Goal: Entertainment & Leisure: Browse casually

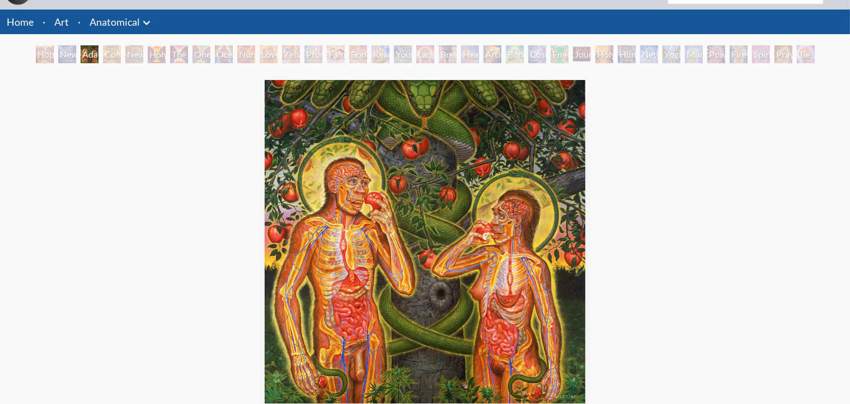
scroll to position [27, 0]
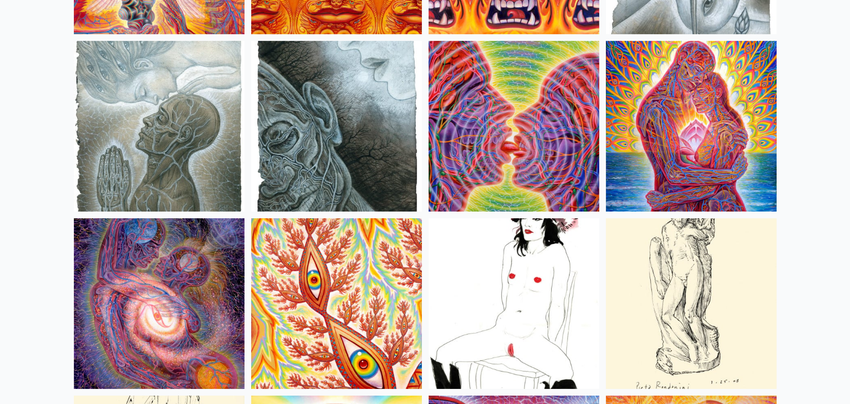
scroll to position [3634, 0]
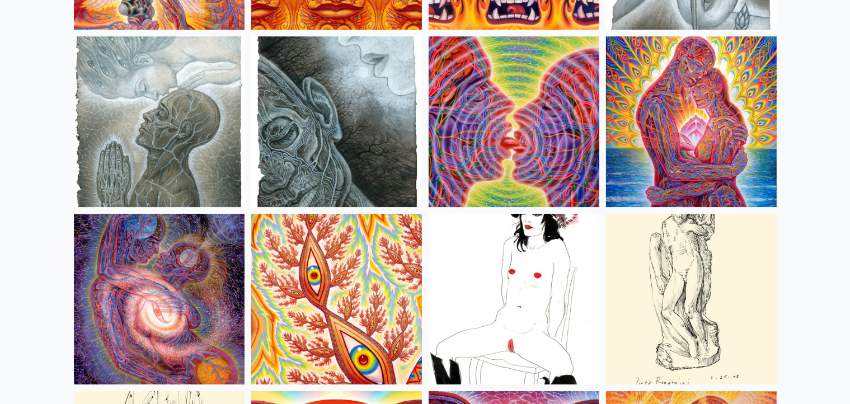
click at [107, 300] on img at bounding box center [159, 299] width 171 height 171
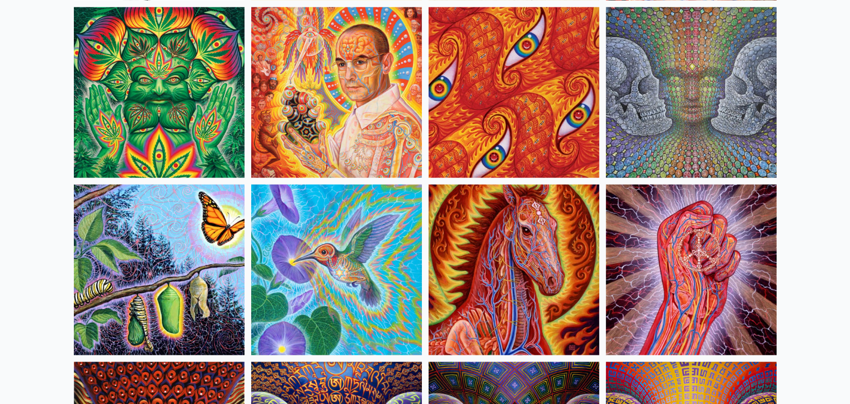
scroll to position [5449, 0]
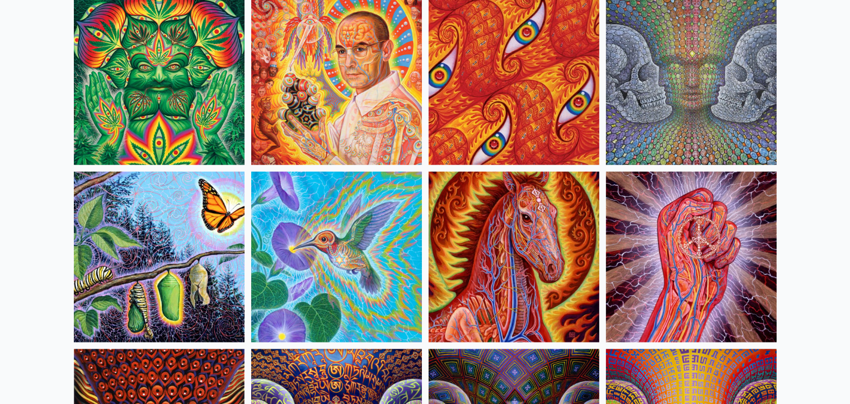
click at [166, 233] on img at bounding box center [159, 257] width 171 height 171
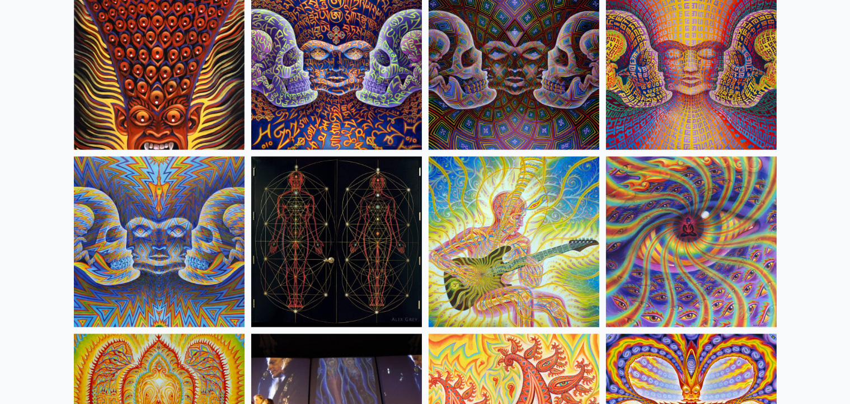
scroll to position [5825, 0]
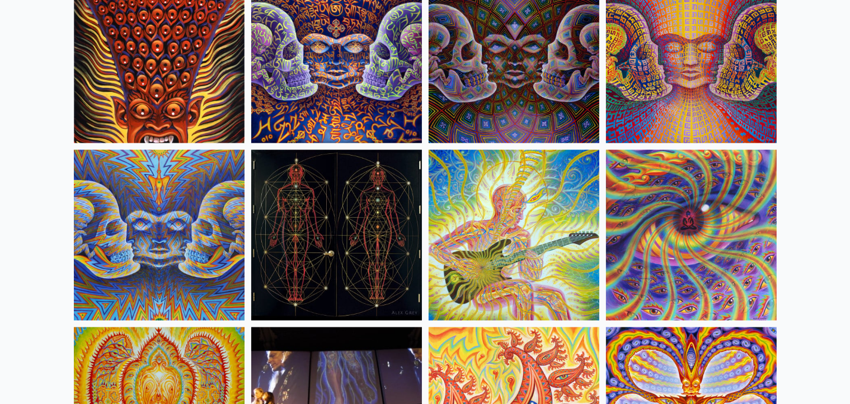
click at [674, 209] on img at bounding box center [691, 235] width 171 height 171
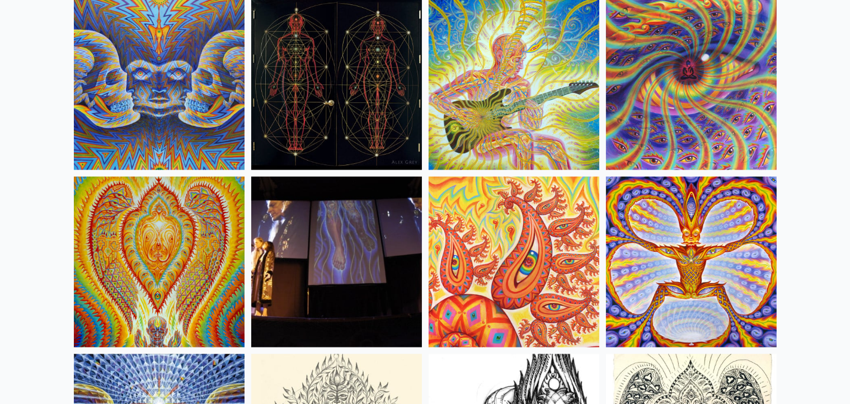
scroll to position [5982, 0]
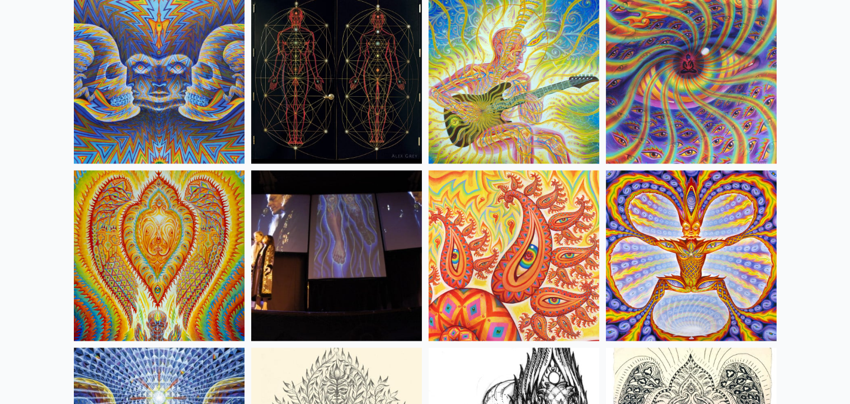
click at [135, 258] on img at bounding box center [159, 256] width 171 height 171
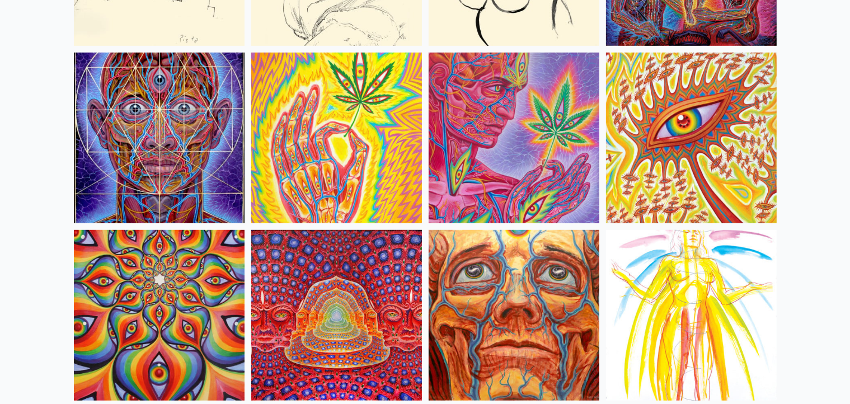
scroll to position [4835, 0]
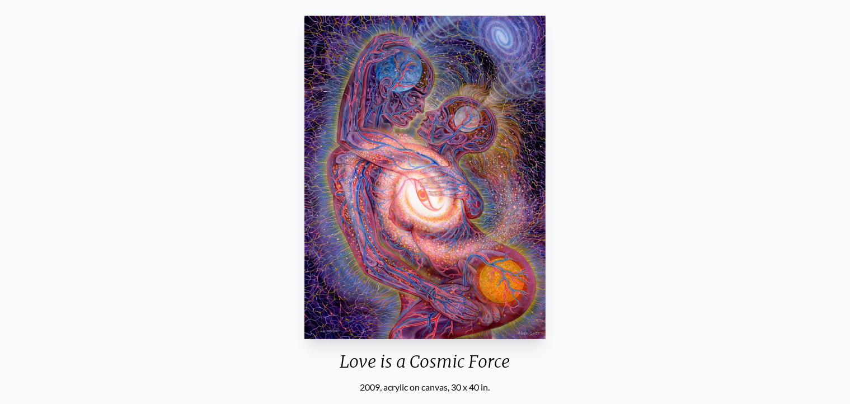
scroll to position [12, 0]
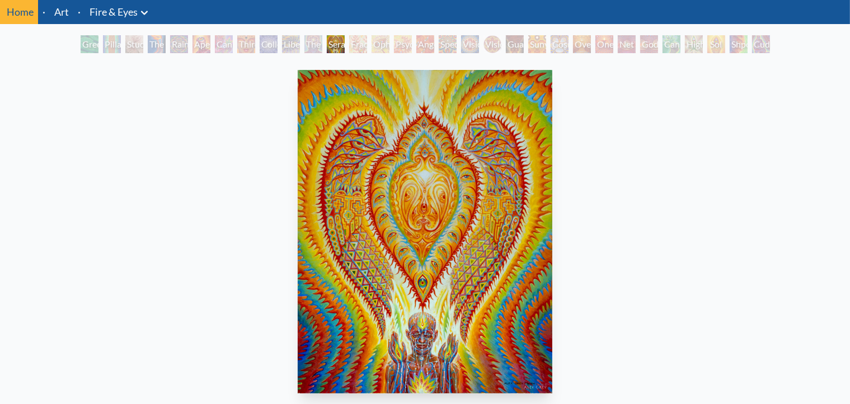
scroll to position [43, 0]
